Goal: Task Accomplishment & Management: Use online tool/utility

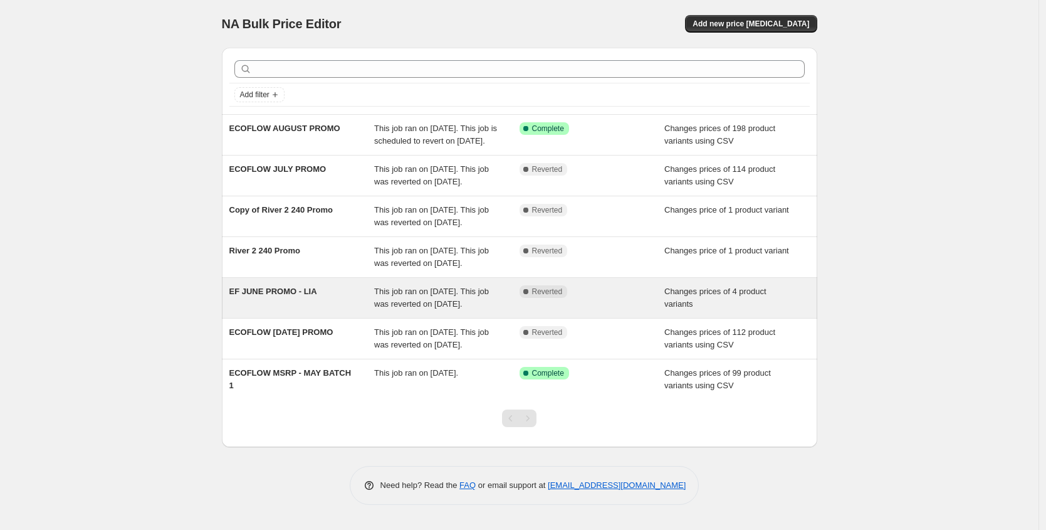
scroll to position [69, 0]
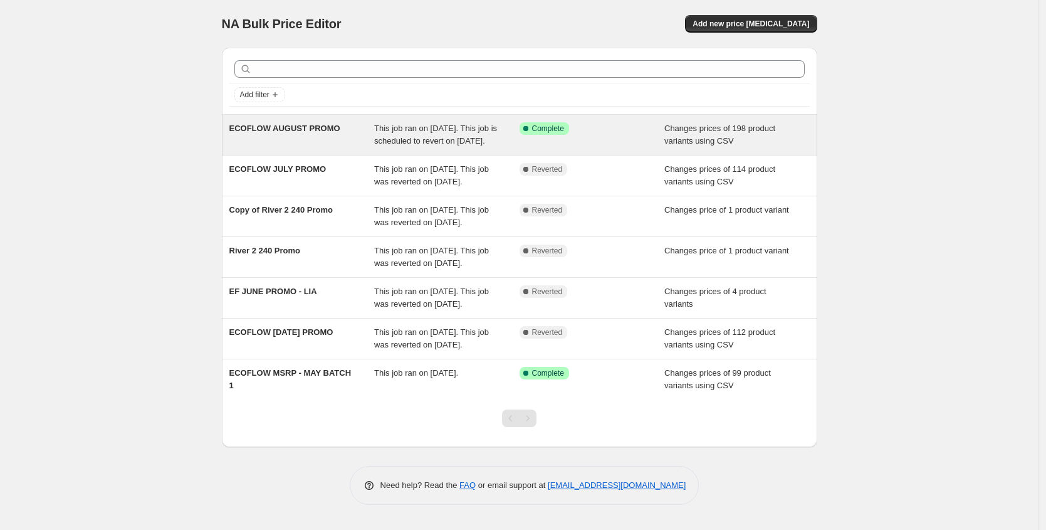
click at [298, 122] on div "ECOFLOW AUGUST PROMO" at bounding box center [301, 134] width 145 height 25
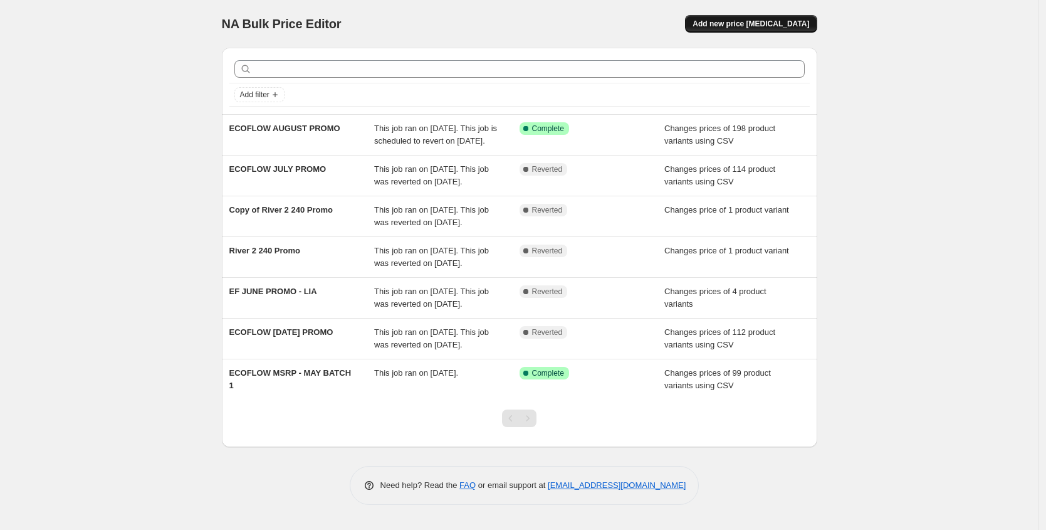
click at [761, 27] on span "Add new price change job" at bounding box center [751, 24] width 117 height 10
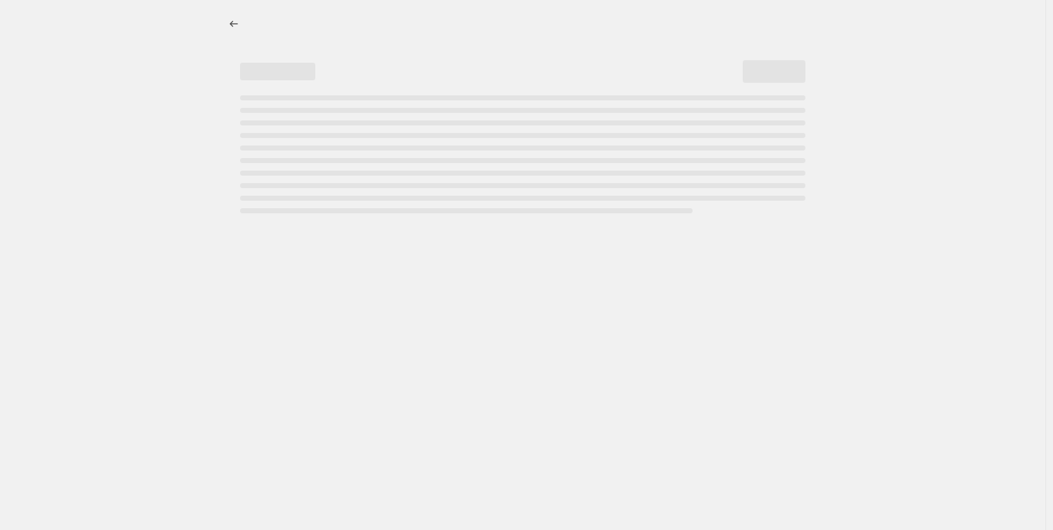
select select "percentage"
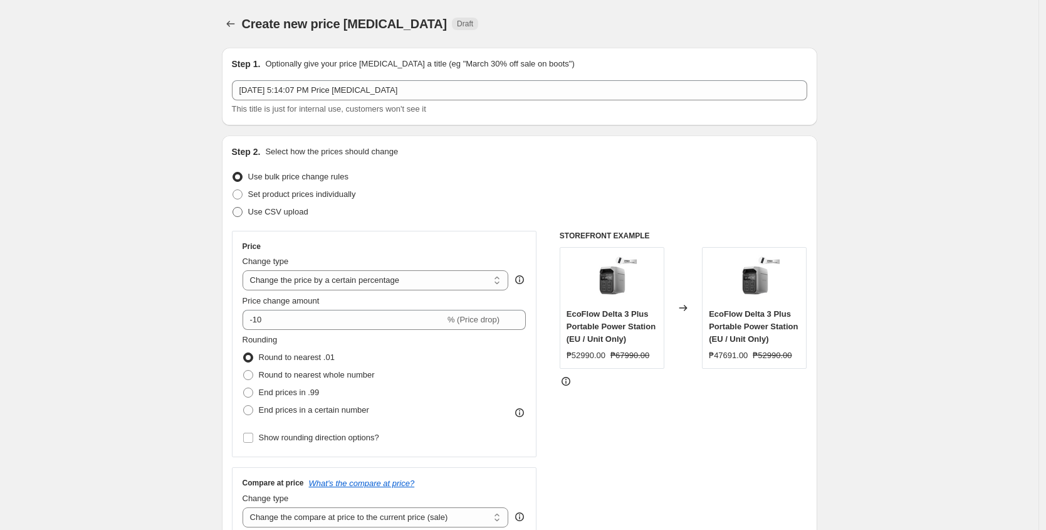
drag, startPoint x: 302, startPoint y: 196, endPoint x: 311, endPoint y: 208, distance: 15.2
click at [302, 196] on span "Set product prices individually" at bounding box center [302, 193] width 108 height 9
click at [233, 190] on input "Set product prices individually" at bounding box center [233, 189] width 1 height 1
radio input "true"
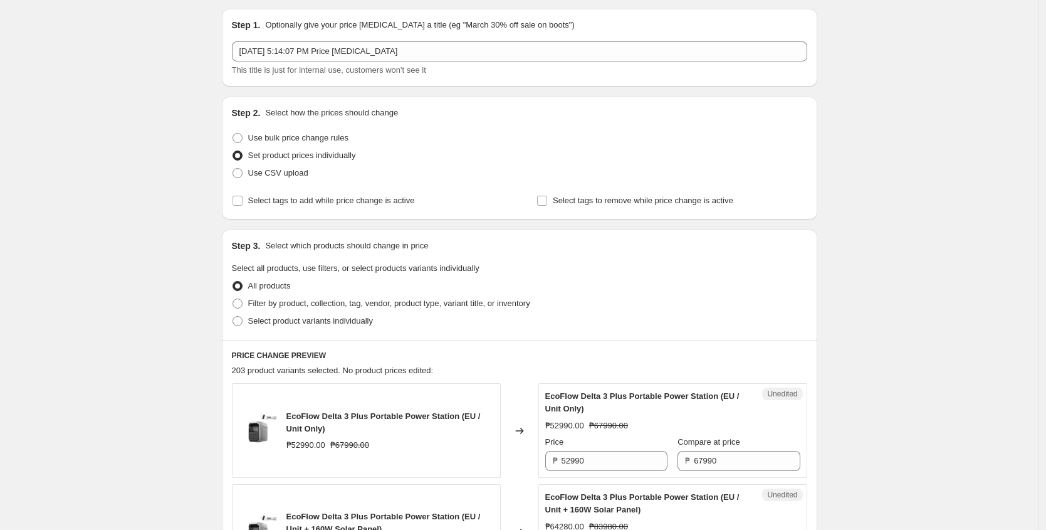
scroll to position [105, 0]
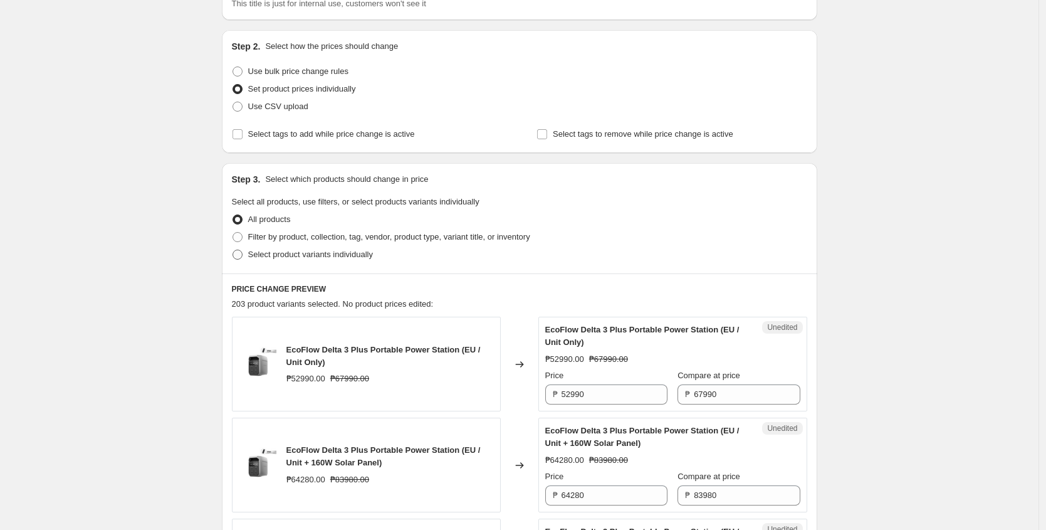
click at [298, 251] on span "Select product variants individually" at bounding box center [310, 254] width 125 height 9
click at [233, 250] on input "Select product variants individually" at bounding box center [233, 250] width 1 height 1
radio input "true"
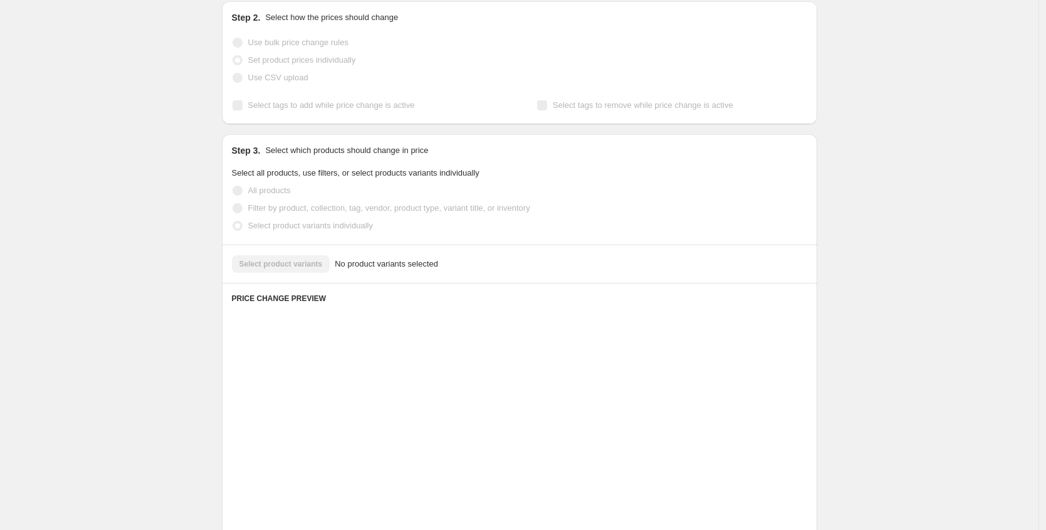
scroll to position [129, 0]
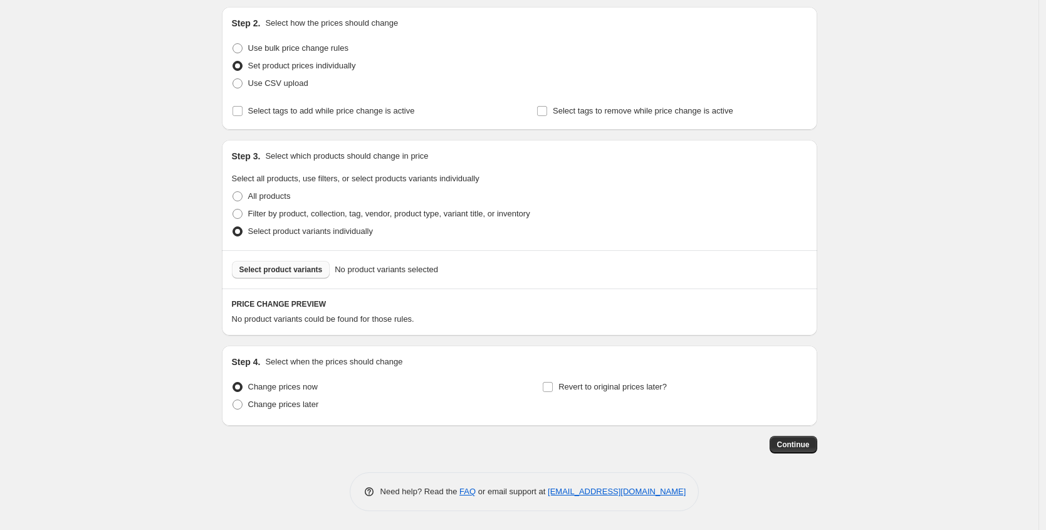
click at [293, 277] on button "Select product variants" at bounding box center [281, 270] width 98 height 18
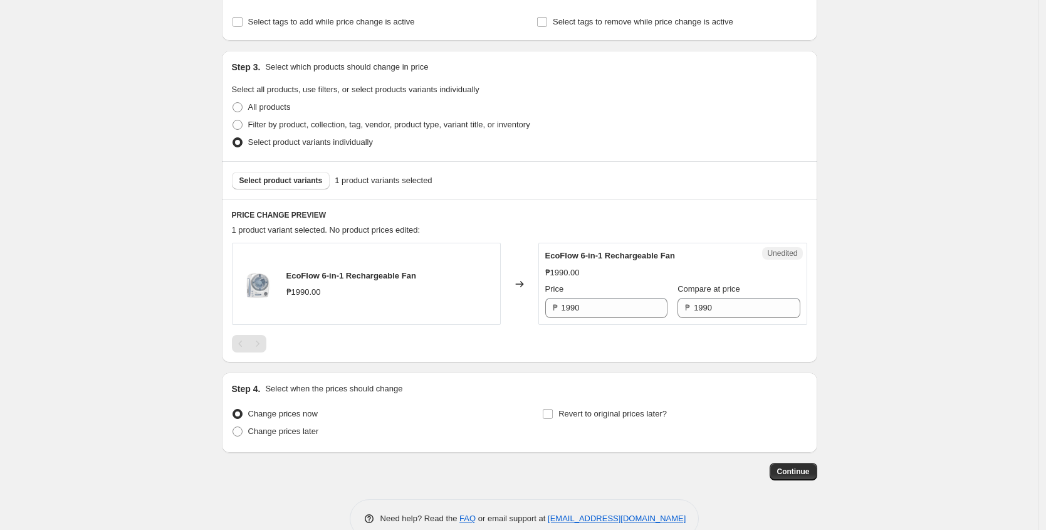
scroll to position [245, 0]
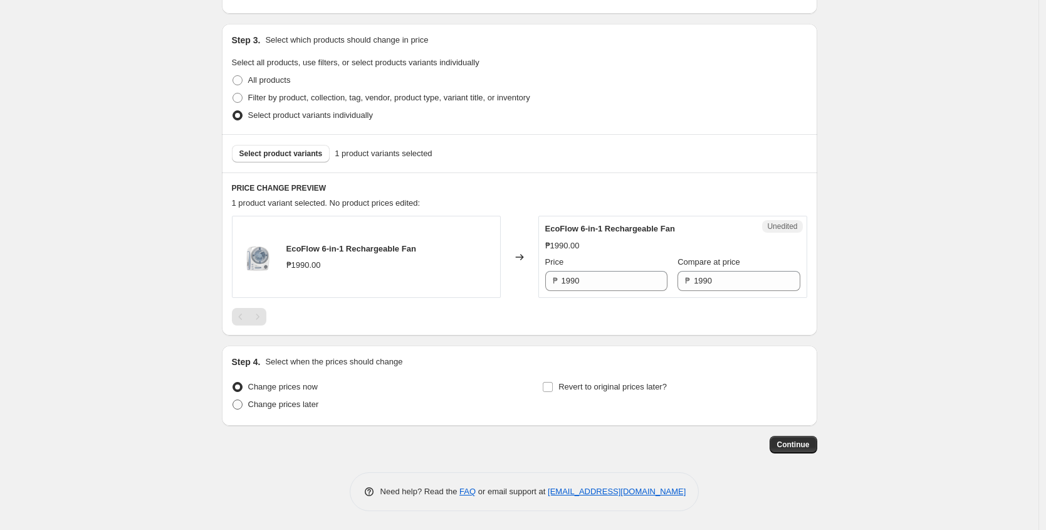
click at [309, 404] on span "Change prices later" at bounding box center [283, 403] width 71 height 9
click at [233, 400] on input "Change prices later" at bounding box center [233, 399] width 1 height 1
radio input "true"
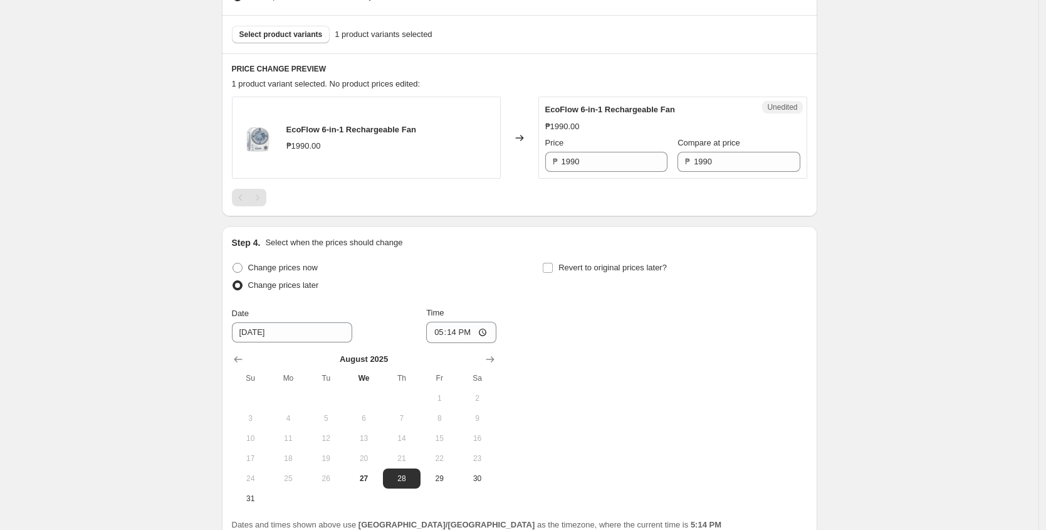
scroll to position [435, 0]
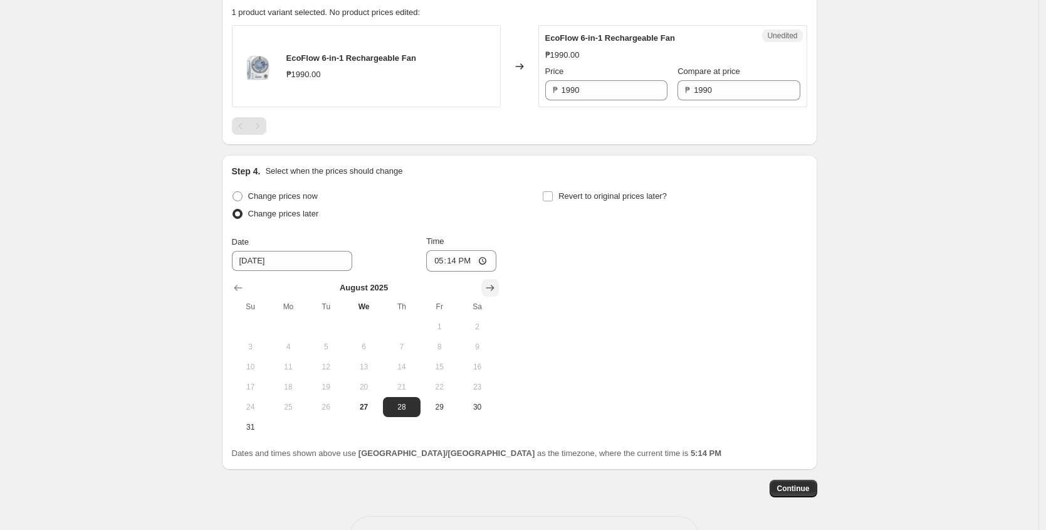
click at [490, 288] on icon "Show next month, September 2025" at bounding box center [490, 288] width 8 height 6
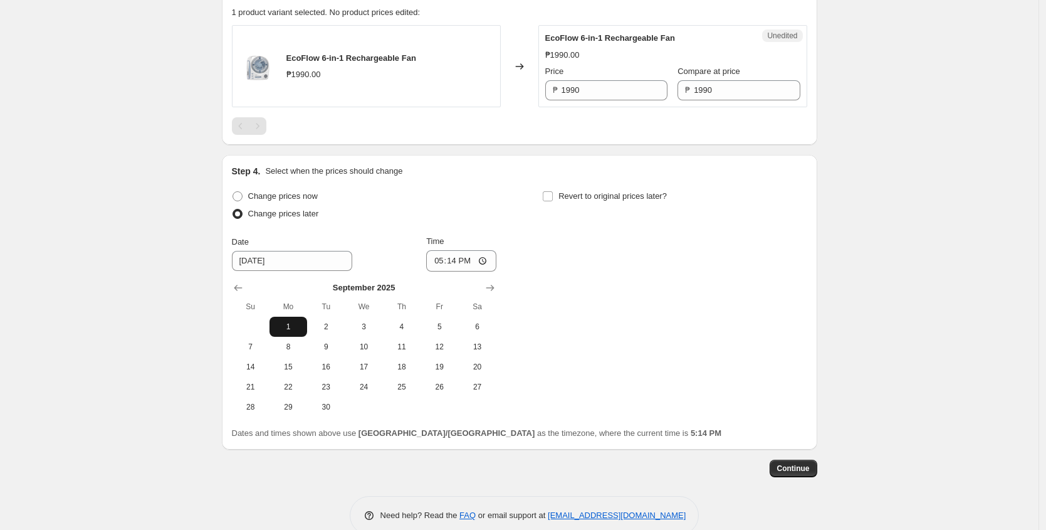
click at [287, 328] on span "1" at bounding box center [289, 327] width 28 height 10
type input "9/1/2025"
click at [454, 261] on input "17:14" at bounding box center [461, 260] width 70 height 21
click at [484, 259] on input "17:14" at bounding box center [461, 260] width 70 height 21
type input "00:00"
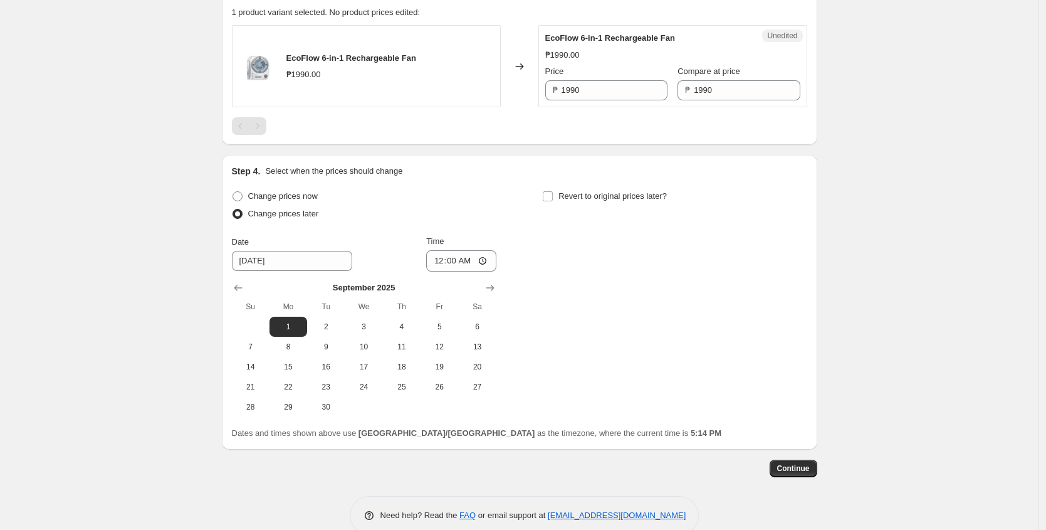
click at [589, 289] on div "Change prices now Change prices later Date 9/1/2025 Time 00:00 September 2025 S…" at bounding box center [520, 301] width 576 height 229
drag, startPoint x: 637, startPoint y: 194, endPoint x: 677, endPoint y: 226, distance: 51.2
click at [638, 194] on span "Revert to original prices later?" at bounding box center [613, 195] width 108 height 9
click at [553, 194] on input "Revert to original prices later?" at bounding box center [548, 196] width 10 height 10
checkbox input "true"
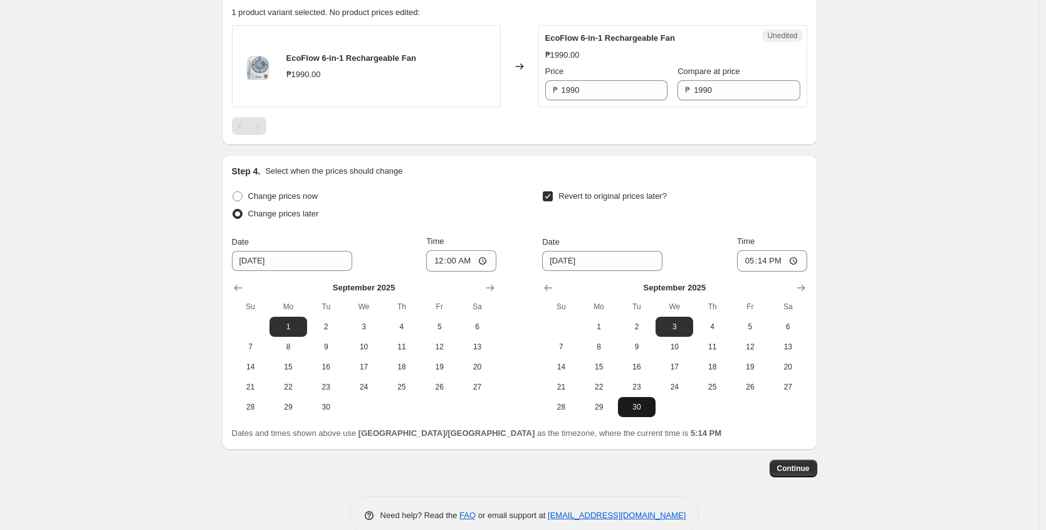
click at [636, 406] on span "30" at bounding box center [637, 407] width 28 height 10
click at [778, 257] on input "17:14" at bounding box center [772, 260] width 70 height 21
drag, startPoint x: 762, startPoint y: 393, endPoint x: 750, endPoint y: 399, distance: 14.0
click at [762, 393] on button "26" at bounding box center [751, 387] width 38 height 20
click at [649, 409] on span "30" at bounding box center [637, 407] width 28 height 10
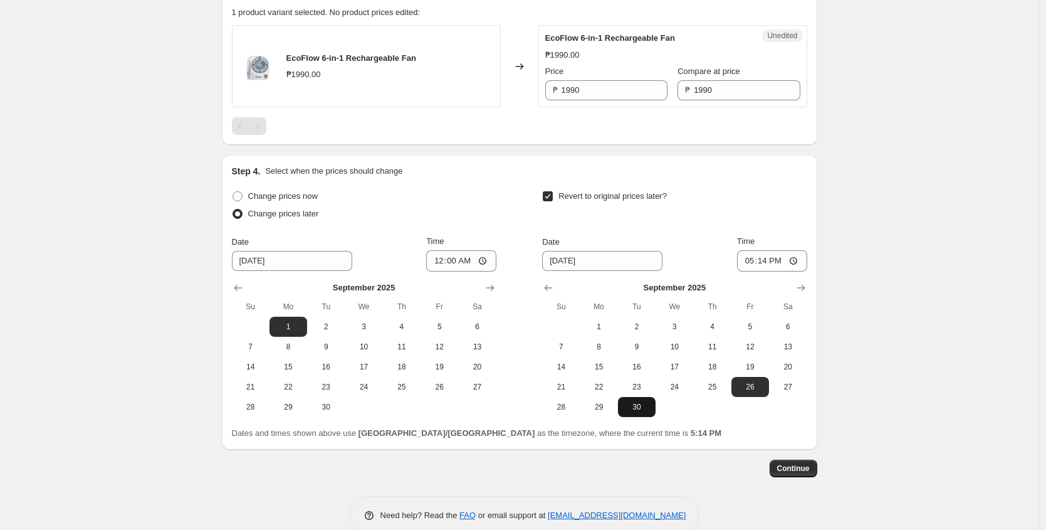
type input "9/30/2025"
click at [702, 413] on td at bounding box center [712, 407] width 38 height 20
click at [618, 92] on input "1990" at bounding box center [615, 90] width 106 height 20
click at [735, 131] on div at bounding box center [520, 126] width 576 height 18
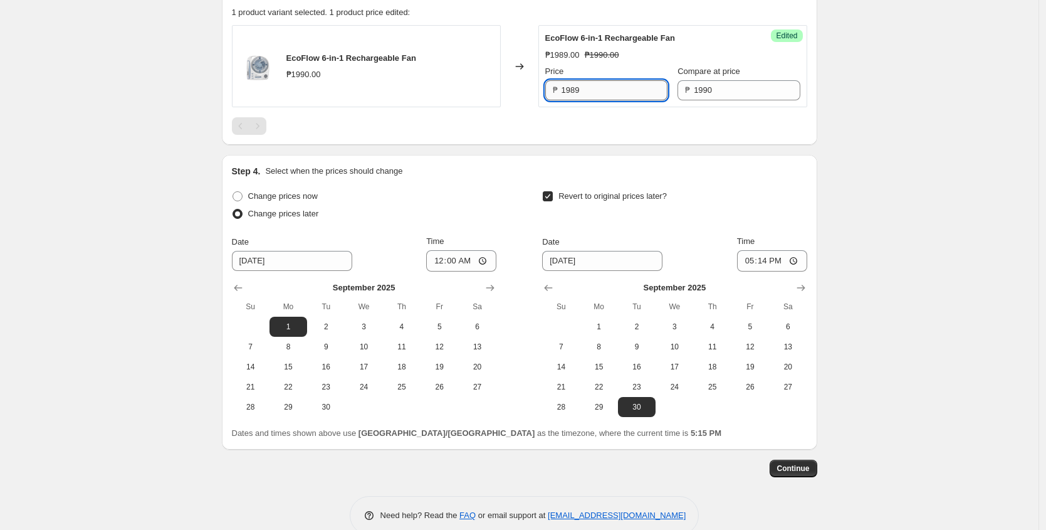
click at [611, 92] on input "1989" at bounding box center [615, 90] width 106 height 20
type input "1991"
click at [677, 117] on div "EcoFlow 6-in-1 Rechargeable Fan ₱1990.00 Changed to Success Edited EcoFlow 6-in…" at bounding box center [520, 80] width 576 height 110
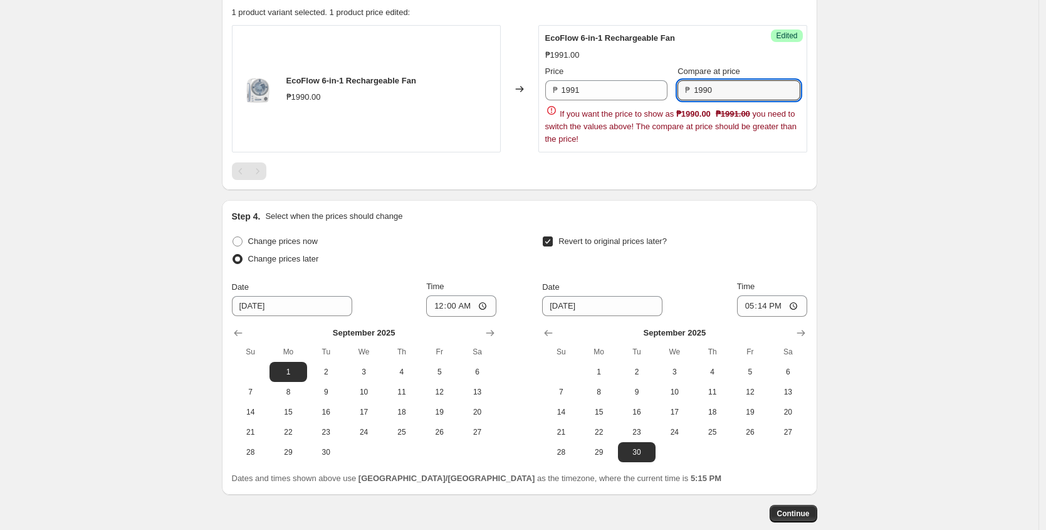
click at [714, 103] on div "Price ₱ 1991 Compare at price ₱ 1990 If you want the price to show as ₱1990.00 …" at bounding box center [673, 105] width 255 height 80
click at [719, 92] on input "1990" at bounding box center [747, 90] width 106 height 20
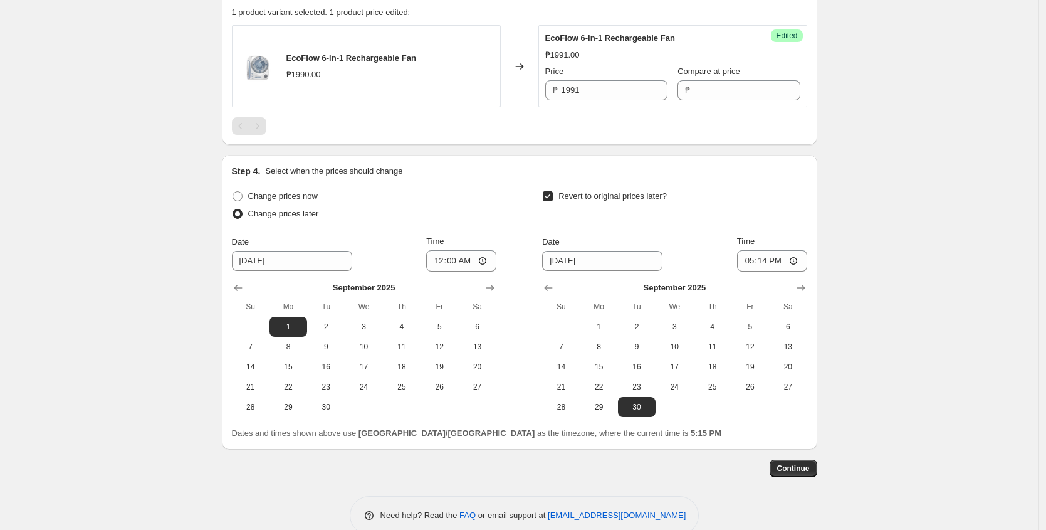
click at [756, 155] on div "Step 1. Optionally give your price change job a title (eg "March 30% off sale o…" at bounding box center [515, 39] width 606 height 875
click at [602, 99] on input "1991" at bounding box center [615, 90] width 106 height 20
type input "1990"
click at [651, 149] on div "Step 1. Optionally give your price change job a title (eg "March 30% off sale o…" at bounding box center [515, 39] width 606 height 875
click at [613, 95] on input "1990" at bounding box center [615, 90] width 106 height 20
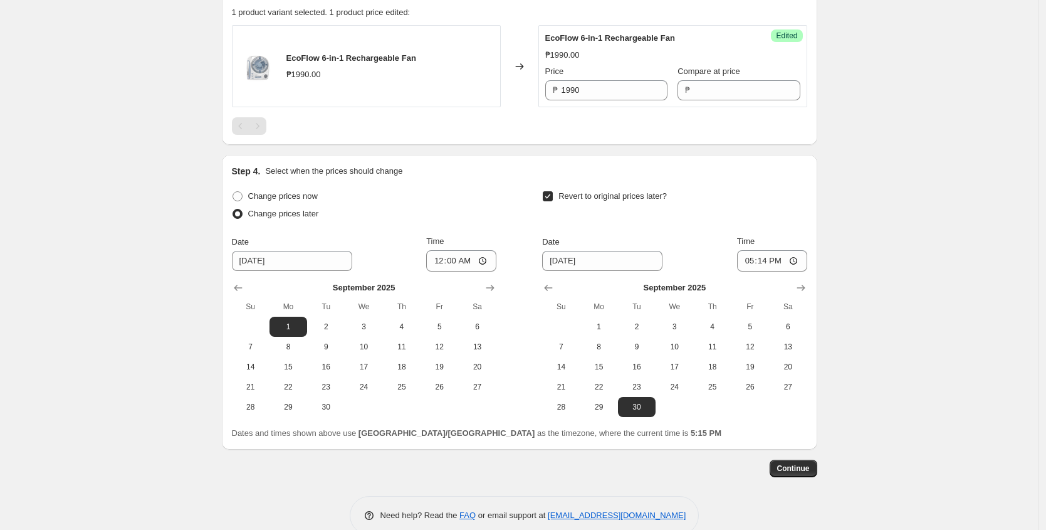
click at [665, 156] on div "Step 4. Select when the prices should change Change prices now Change prices la…" at bounding box center [520, 302] width 596 height 295
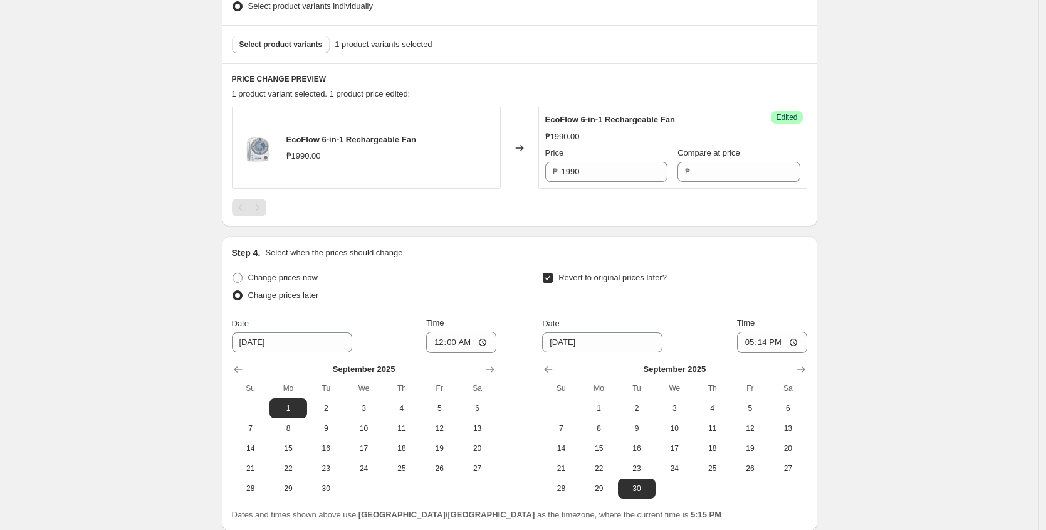
scroll to position [352, 0]
click at [610, 171] on input "1990" at bounding box center [615, 173] width 106 height 20
click at [685, 217] on div "PRICE CHANGE PREVIEW 1 product variant selected. 1 product price edited: EcoFlo…" at bounding box center [520, 143] width 596 height 163
click at [712, 169] on input "Compare at price" at bounding box center [747, 171] width 106 height 20
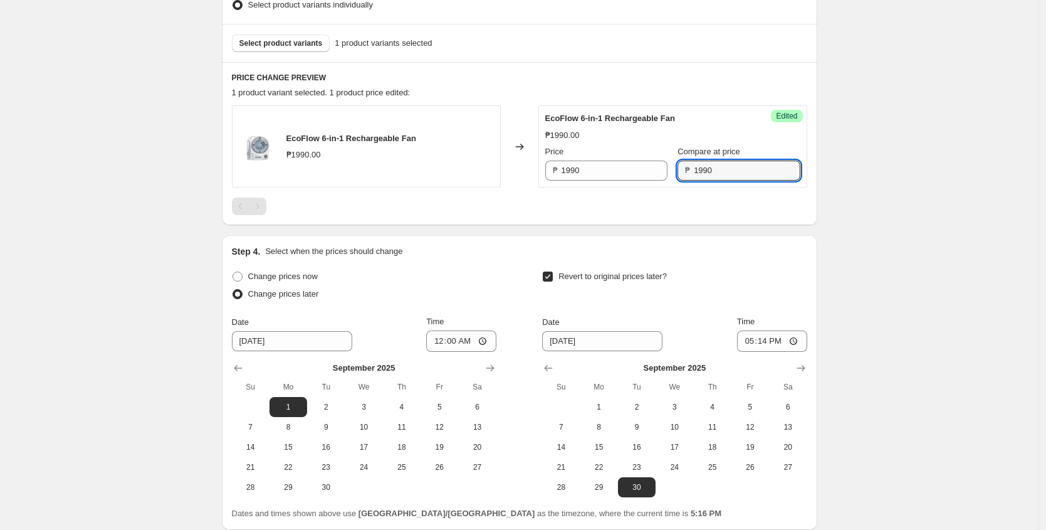
type input "1990"
click at [728, 201] on div at bounding box center [520, 207] width 576 height 18
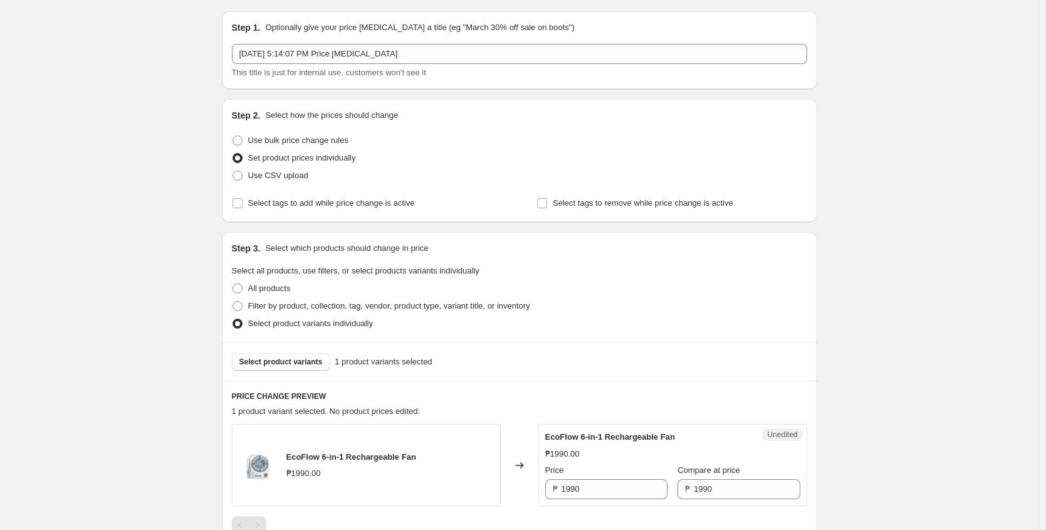
scroll to position [0, 0]
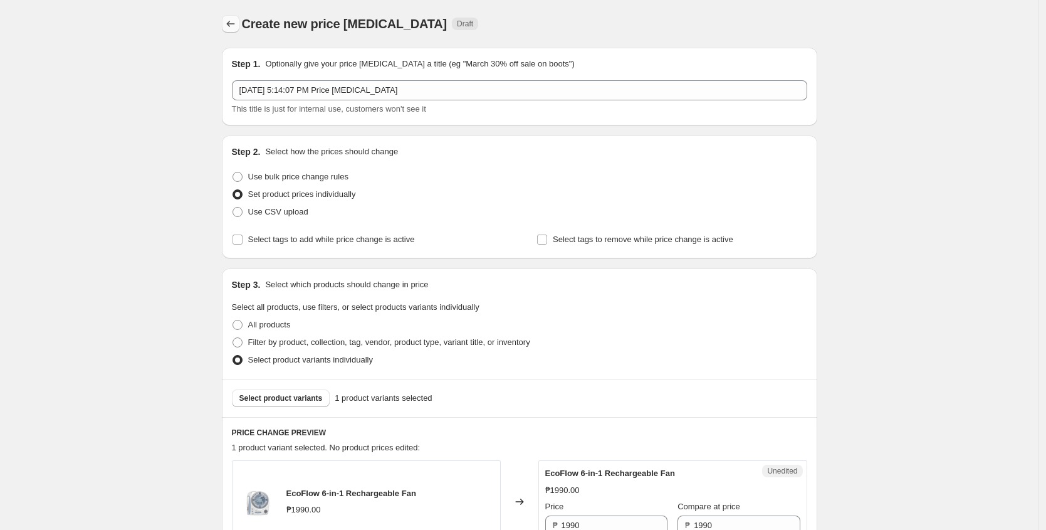
click at [231, 19] on icon "Price change jobs" at bounding box center [230, 24] width 13 height 13
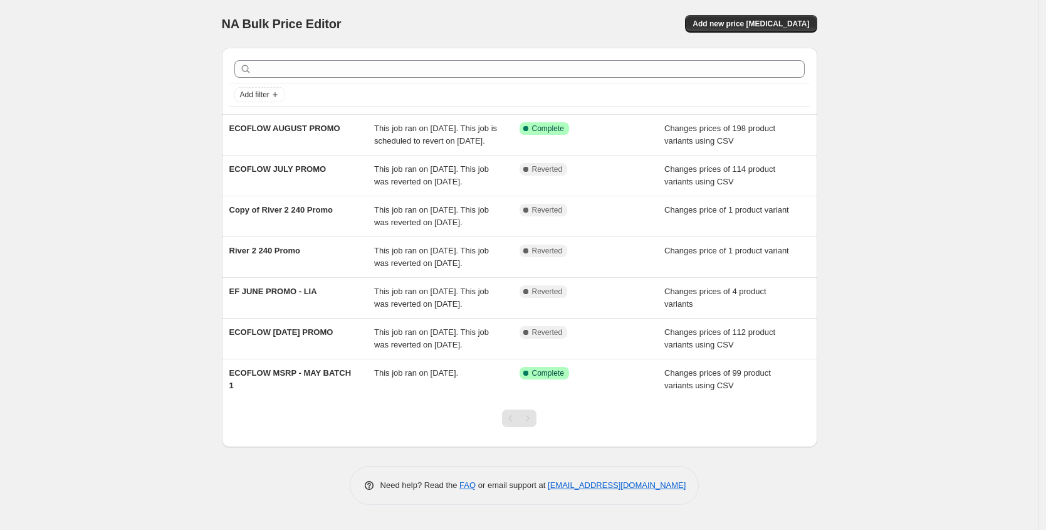
scroll to position [50, 0]
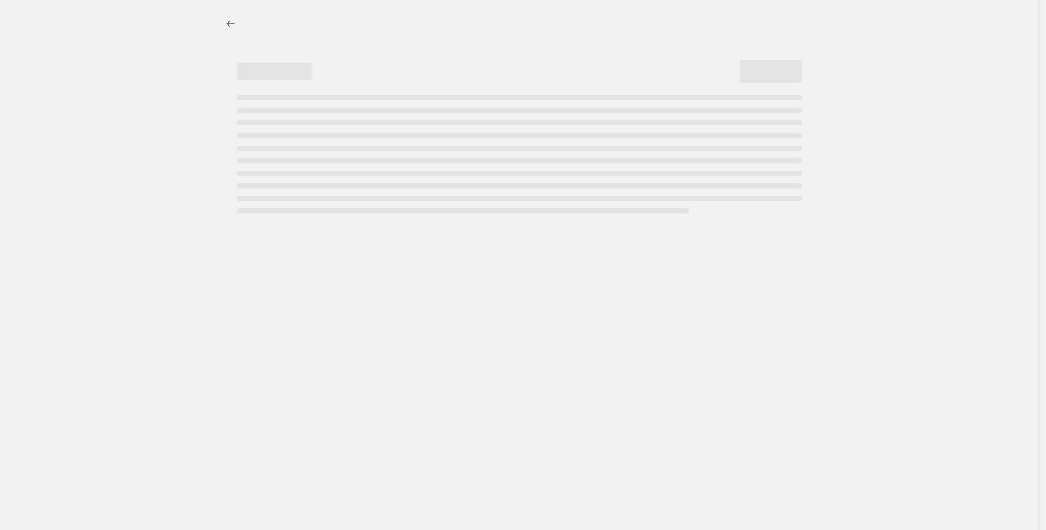
select select "percentage"
